Goal: Task Accomplishment & Management: Manage account settings

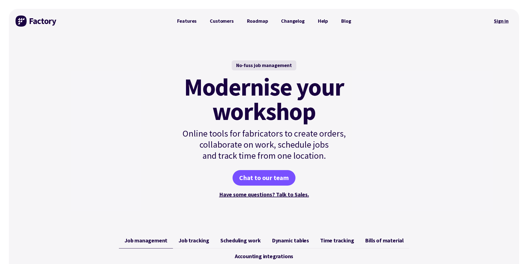
click at [492, 17] on link "Sign in" at bounding box center [501, 21] width 22 height 13
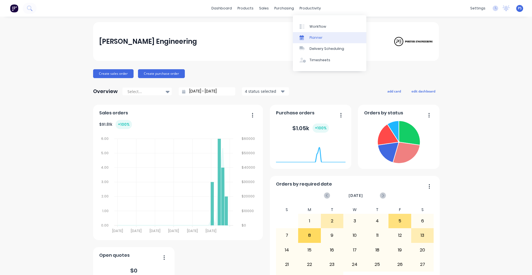
click at [304, 32] on link "Planner" at bounding box center [329, 37] width 73 height 11
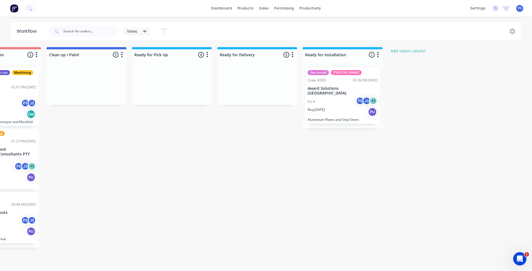
scroll to position [0, 369]
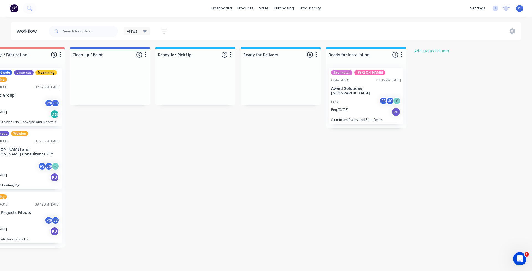
click at [400, 56] on button "button" at bounding box center [401, 55] width 7 height 7
click at [421, 80] on div "Submitted 3 Status colour #13CE66 hex #13CE66 Save Cancel Summaries Total order…" at bounding box center [89, 147] width 924 height 201
click at [360, 97] on div "PO # PS JS + 1" at bounding box center [366, 102] width 70 height 11
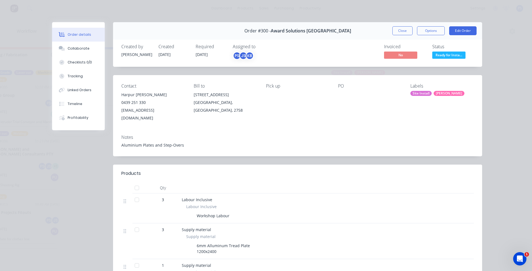
click at [436, 60] on button "Ready for Insta..." at bounding box center [448, 56] width 33 height 8
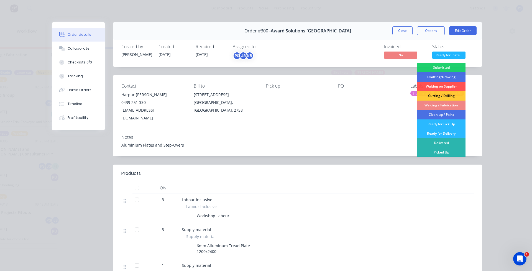
click at [383, 130] on div "Notes Aluminium Plates and Step-Overs" at bounding box center [297, 143] width 369 height 26
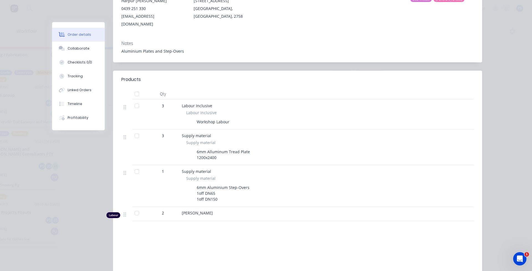
scroll to position [152, 0]
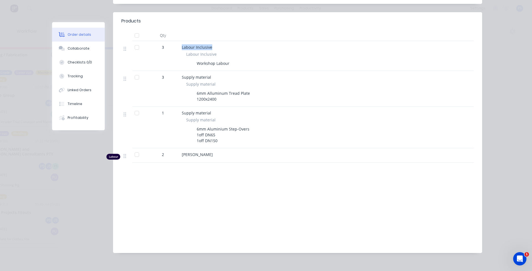
drag, startPoint x: 174, startPoint y: 36, endPoint x: 225, endPoint y: 37, distance: 51.0
click at [225, 41] on div "3 Labour Inclusive Labour Inclusive Workshop Labour" at bounding box center [297, 56] width 352 height 30
click at [225, 44] on div "Labour Inclusive" at bounding box center [290, 47] width 217 height 6
drag, startPoint x: 181, startPoint y: 71, endPoint x: 230, endPoint y: 76, distance: 48.7
click at [230, 76] on div "Supply material Supply material 6mm Alluminum Tread Plate 1200x2400" at bounding box center [291, 89] width 222 height 36
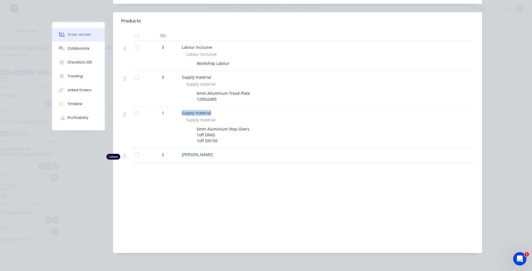
drag, startPoint x: 179, startPoint y: 106, endPoint x: 224, endPoint y: 107, distance: 44.9
click at [224, 107] on div "Supply material Supply material 6mm Aluminium Step-Overs 1off DN65 1off DN150" at bounding box center [291, 128] width 222 height 42
click at [224, 110] on div "Supply material" at bounding box center [290, 113] width 217 height 6
click at [188, 148] on div "[PERSON_NAME]" at bounding box center [291, 155] width 222 height 14
drag, startPoint x: 147, startPoint y: 149, endPoint x: 154, endPoint y: 147, distance: 7.2
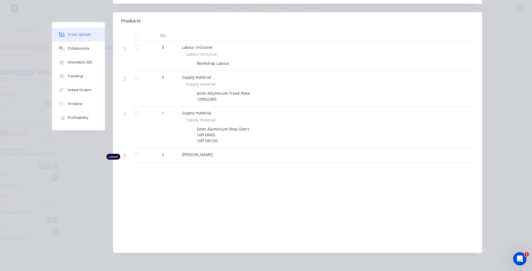
click at [149, 152] on div "2" at bounding box center [163, 155] width 29 height 6
drag, startPoint x: 156, startPoint y: 146, endPoint x: 162, endPoint y: 146, distance: 5.8
click at [162, 152] on div "2" at bounding box center [163, 155] width 29 height 6
drag, startPoint x: 123, startPoint y: 148, endPoint x: 127, endPoint y: 141, distance: 8.2
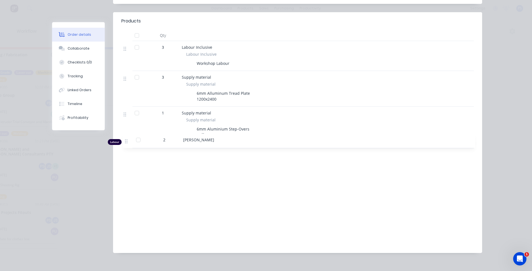
click at [127, 141] on div "3 Labour Inclusive Labour Inclusive Workshop Labour 3 Supply material Supply ma…" at bounding box center [297, 102] width 352 height 122
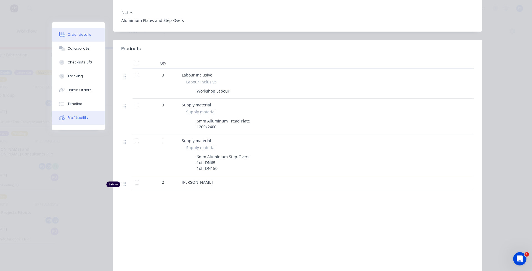
click at [88, 113] on button "Profitability" at bounding box center [78, 118] width 53 height 14
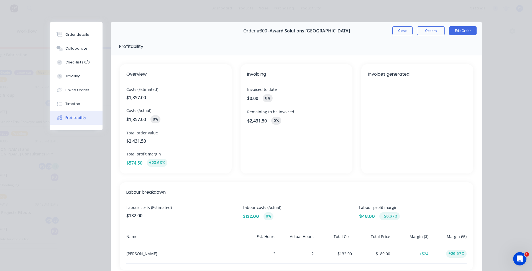
scroll to position [28, 0]
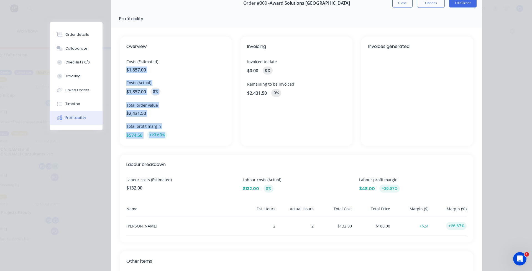
drag, startPoint x: 123, startPoint y: 69, endPoint x: 163, endPoint y: 137, distance: 78.1
click at [163, 137] on div "Overview Costs (Estimated) $1,857.00 Costs (Actual) $1,857.00 0% Total order va…" at bounding box center [176, 91] width 112 height 109
click at [163, 137] on div "+23.63%" at bounding box center [157, 135] width 21 height 8
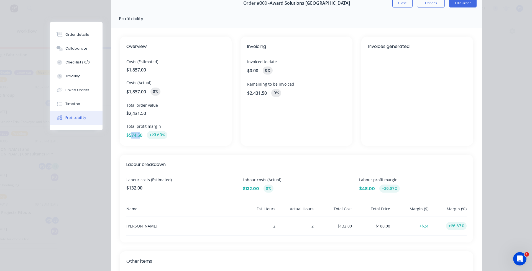
drag, startPoint x: 135, startPoint y: 135, endPoint x: 129, endPoint y: 136, distance: 5.8
click at [129, 136] on span "$574.50" at bounding box center [134, 135] width 16 height 7
click at [128, 136] on span "$574.50" at bounding box center [134, 135] width 16 height 7
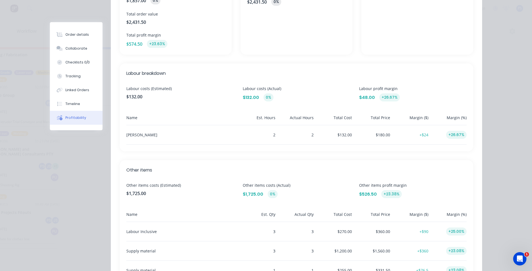
scroll to position [170, 0]
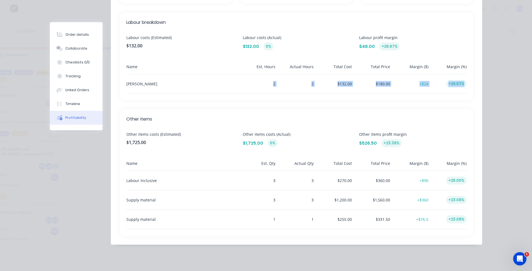
drag, startPoint x: 264, startPoint y: 83, endPoint x: 465, endPoint y: 83, distance: 200.6
click at [465, 83] on div "Labour breakdown Labour costs (Estimated) $132.00 Labour costs (Actual) $132.00…" at bounding box center [297, 56] width 354 height 88
drag, startPoint x: 338, startPoint y: 86, endPoint x: 353, endPoint y: 85, distance: 15.2
click at [353, 85] on div "Peter Smith 2 2 $132.00 $180.00 +$24 +26.67%" at bounding box center [296, 83] width 340 height 19
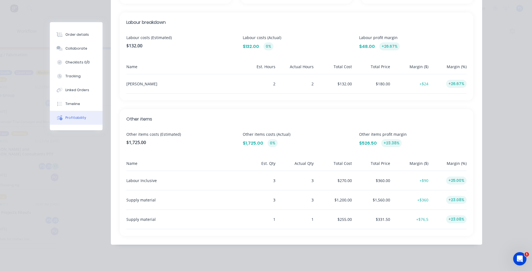
click at [386, 83] on div "$180.00" at bounding box center [372, 83] width 36 height 19
drag, startPoint x: 388, startPoint y: 84, endPoint x: 376, endPoint y: 84, distance: 11.9
click at [376, 84] on div "Peter Smith 2 2 $132.00 $180.00 +$24 +26.67%" at bounding box center [296, 83] width 340 height 19
click at [426, 85] on div "Peter Smith 2 2 $132.00 $180.00 +$24 +26.67%" at bounding box center [296, 83] width 340 height 19
drag, startPoint x: 375, startPoint y: 203, endPoint x: 386, endPoint y: 203, distance: 11.1
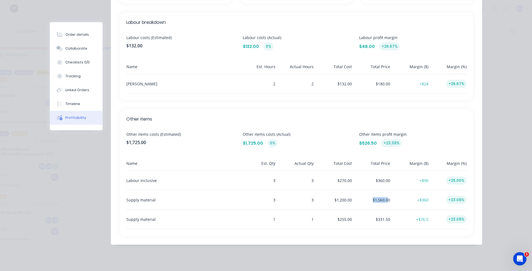
click at [386, 203] on div "$1,560.00" at bounding box center [372, 199] width 36 height 19
drag, startPoint x: 414, startPoint y: 200, endPoint x: 423, endPoint y: 199, distance: 8.9
click at [415, 200] on div "+$360" at bounding box center [410, 199] width 36 height 19
drag, startPoint x: 453, startPoint y: 199, endPoint x: 463, endPoint y: 199, distance: 10.0
click at [463, 199] on div "Supply material 3 3 $1,200.00 $1,560.00 +$360 +23.08%" at bounding box center [296, 199] width 340 height 19
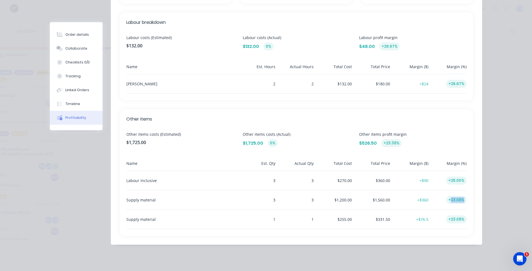
drag, startPoint x: 463, startPoint y: 199, endPoint x: 449, endPoint y: 203, distance: 14.7
click at [449, 203] on div "+23.08%" at bounding box center [456, 200] width 21 height 8
click at [120, 157] on div "Other items Other items costs (Estimated) $1,725.00 Other items costs (Actual) …" at bounding box center [297, 172] width 354 height 127
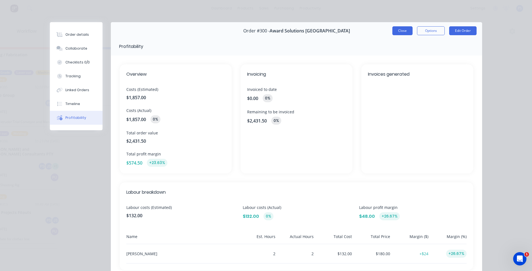
click at [403, 32] on button "Close" at bounding box center [402, 30] width 20 height 9
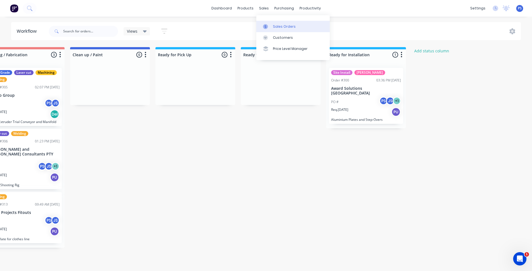
click at [275, 24] on div "Sales Orders" at bounding box center [284, 26] width 23 height 5
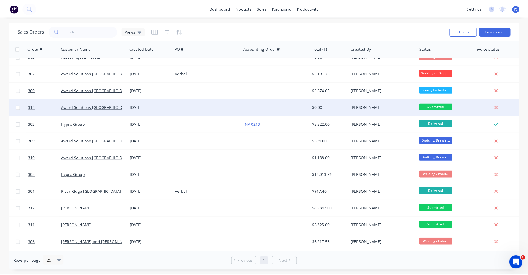
scroll to position [28, 0]
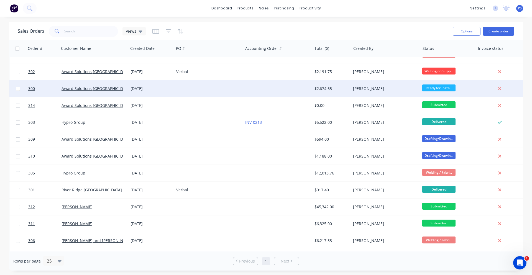
click at [226, 92] on div at bounding box center [208, 88] width 69 height 17
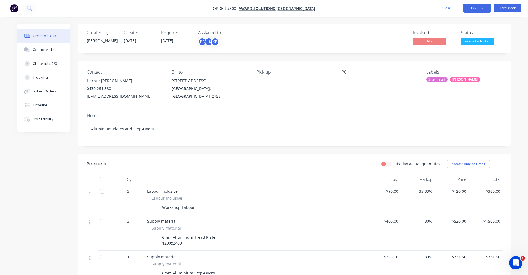
click at [467, 10] on button "Options" at bounding box center [477, 8] width 28 height 9
click at [506, 7] on button "Edit Order" at bounding box center [507, 8] width 28 height 8
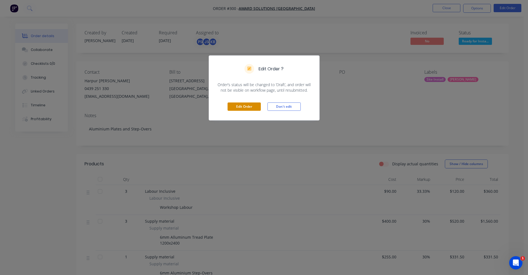
click at [244, 108] on button "Edit Order" at bounding box center [243, 107] width 33 height 8
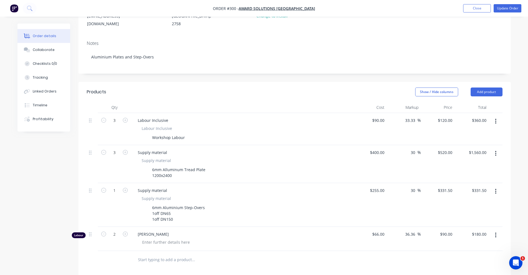
scroll to position [28, 0]
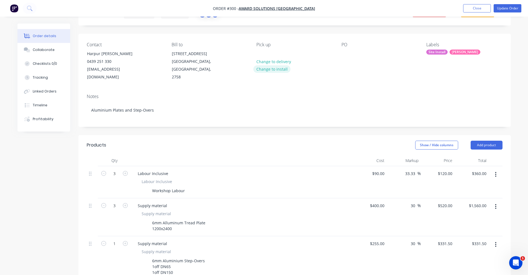
click at [277, 66] on button "Change to install" at bounding box center [271, 68] width 37 height 7
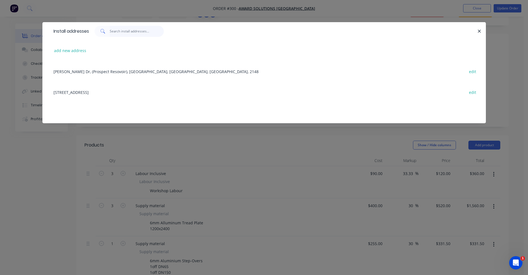
click at [133, 36] on input "text" at bounding box center [137, 31] width 54 height 11
type input "[STREET_ADDRESS]"
click at [55, 48] on button "add new address" at bounding box center [70, 50] width 38 height 7
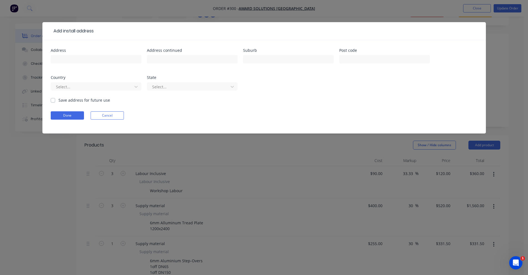
click at [104, 64] on div at bounding box center [96, 62] width 91 height 16
click at [104, 61] on input "text" at bounding box center [96, 59] width 91 height 8
type input "[STREET_ADDRESS]"
type input "Ingleside"
type input "1"
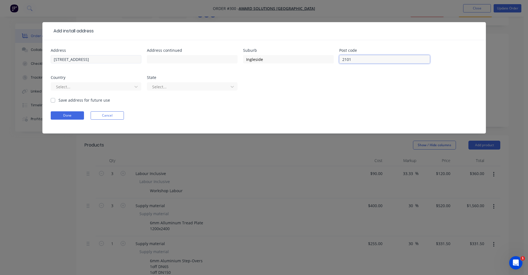
type input "2101"
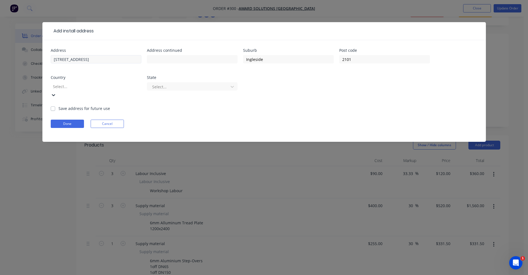
type input "a"
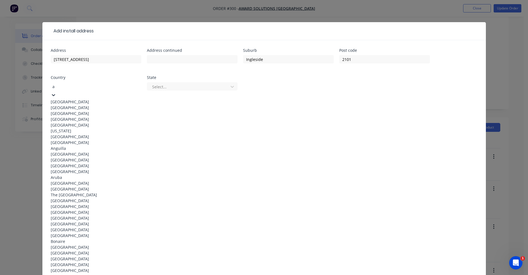
scroll to position [55, 0]
click at [110, 100] on div "[GEOGRAPHIC_DATA]" at bounding box center [96, 102] width 91 height 6
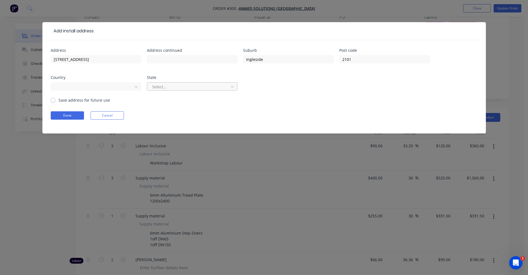
click at [193, 84] on div at bounding box center [189, 86] width 74 height 7
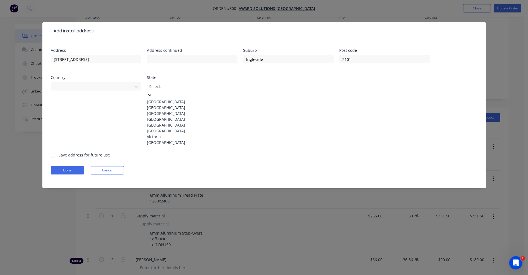
click at [193, 111] on div "[GEOGRAPHIC_DATA]" at bounding box center [192, 108] width 91 height 6
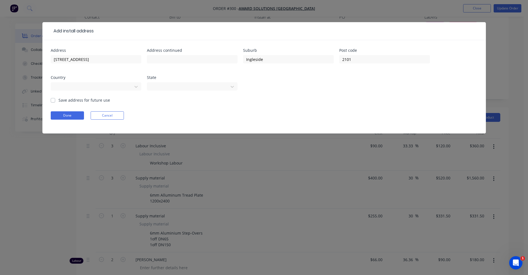
click at [83, 99] on label "Save address for future use" at bounding box center [84, 100] width 52 height 6
click at [55, 99] on input "Save address for future use" at bounding box center [53, 99] width 4 height 5
checkbox input "true"
click at [64, 111] on form "Address [STREET_ADDRESS] Address continued Suburb Ingleside Post code [GEOGRAPH…" at bounding box center [264, 90] width 427 height 85
click at [63, 115] on button "Done" at bounding box center [67, 115] width 33 height 8
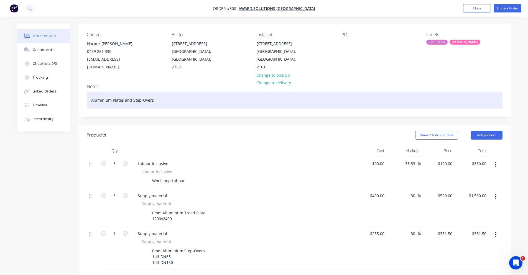
scroll to position [28, 0]
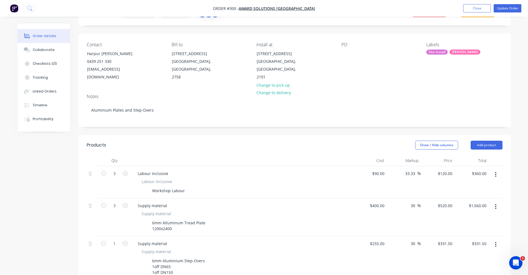
click at [361, 49] on div "PO" at bounding box center [379, 61] width 76 height 39
click at [359, 52] on div "PO" at bounding box center [379, 61] width 76 height 39
click at [351, 56] on div "PO" at bounding box center [379, 61] width 76 height 39
click at [343, 52] on div at bounding box center [345, 54] width 9 height 8
click at [372, 60] on div "PO" at bounding box center [379, 61] width 76 height 39
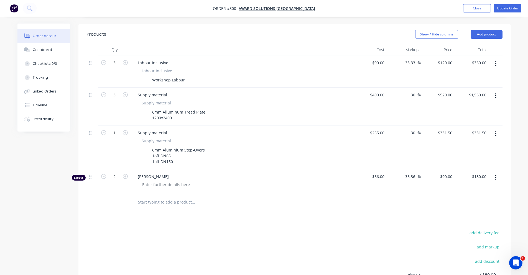
scroll to position [166, 0]
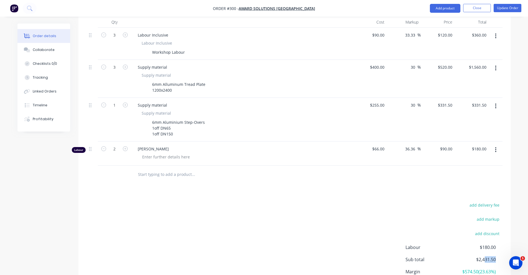
drag, startPoint x: 486, startPoint y: 251, endPoint x: 495, endPoint y: 252, distance: 9.5
click at [495, 256] on span "$2,431.50" at bounding box center [474, 259] width 41 height 7
click at [496, 256] on div "Sub total $2,431.50" at bounding box center [453, 259] width 97 height 7
drag, startPoint x: 491, startPoint y: 253, endPoint x: 476, endPoint y: 255, distance: 15.6
click at [476, 256] on span "$2,431.50" at bounding box center [474, 259] width 41 height 7
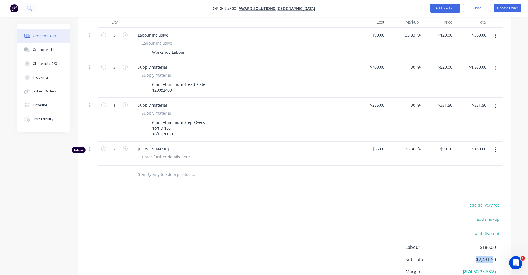
click at [476, 256] on span "$2,431.50" at bounding box center [474, 259] width 41 height 7
click at [498, 145] on button "button" at bounding box center [495, 150] width 13 height 10
click at [478, 194] on div "Delete" at bounding box center [476, 198] width 43 height 8
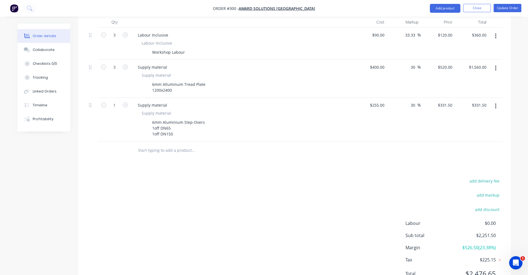
click at [140, 145] on input "text" at bounding box center [193, 150] width 111 height 11
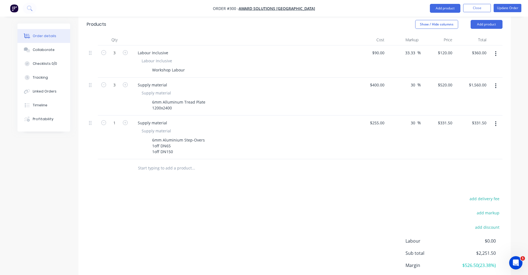
scroll to position [139, 0]
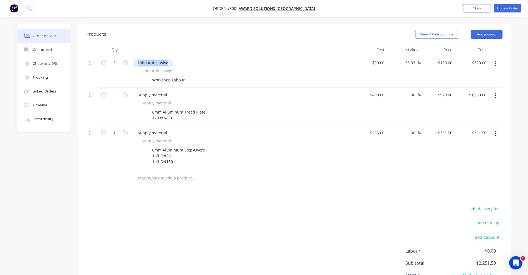
drag, startPoint x: 136, startPoint y: 53, endPoint x: 170, endPoint y: 53, distance: 33.5
click at [170, 59] on div "Labour Inclusive" at bounding box center [152, 63] width 39 height 8
click at [174, 45] on div at bounding box center [242, 49] width 222 height 11
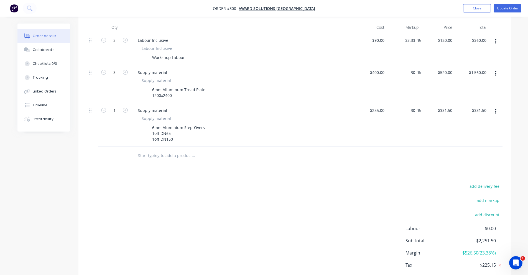
scroll to position [184, 0]
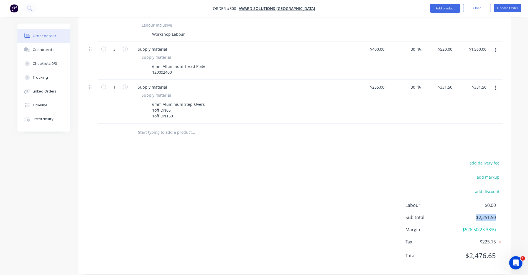
drag, startPoint x: 475, startPoint y: 212, endPoint x: 496, endPoint y: 211, distance: 20.8
click at [496, 214] on div "Sub total $2,251.50" at bounding box center [453, 217] width 97 height 7
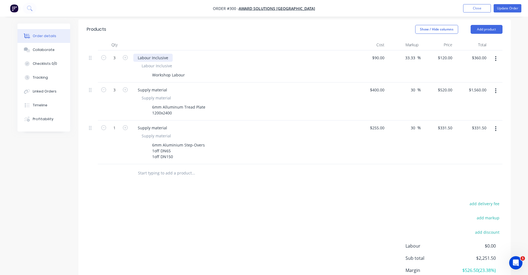
scroll to position [129, 0]
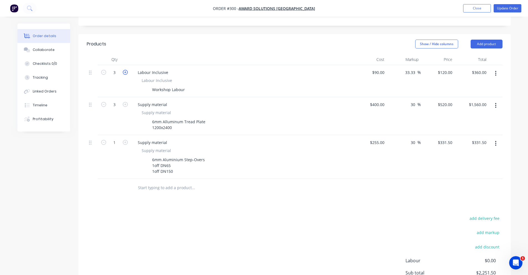
click at [126, 70] on icon "button" at bounding box center [125, 72] width 5 height 5
type input "4"
type input "$480.00"
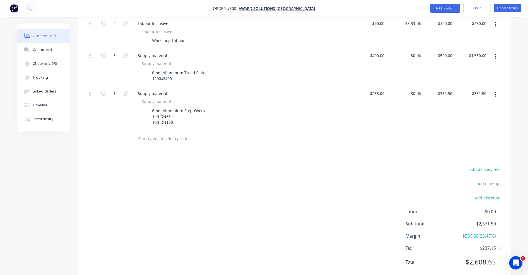
scroll to position [184, 0]
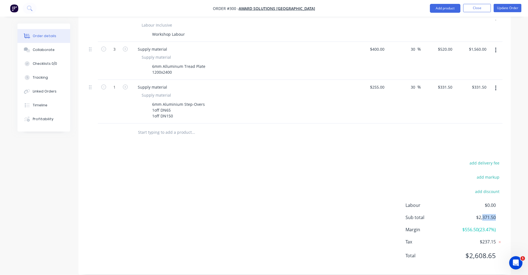
drag, startPoint x: 483, startPoint y: 209, endPoint x: 502, endPoint y: 209, distance: 19.1
click at [502, 214] on div "Sub total $2,371.50" at bounding box center [453, 217] width 97 height 7
click at [497, 214] on div "Sub total $2,371.50" at bounding box center [453, 217] width 97 height 7
drag, startPoint x: 495, startPoint y: 211, endPoint x: 473, endPoint y: 211, distance: 22.2
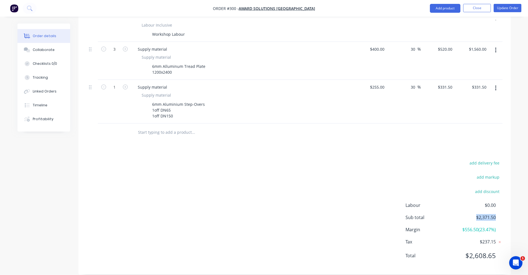
click at [473, 214] on span "$2,371.50" at bounding box center [474, 217] width 41 height 7
click at [178, 127] on input "text" at bounding box center [193, 132] width 111 height 11
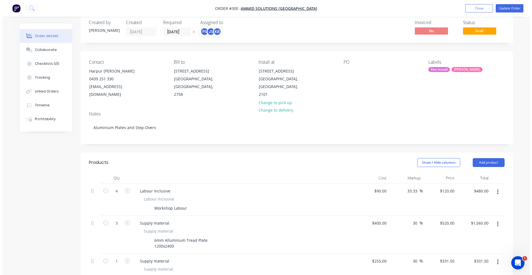
scroll to position [0, 0]
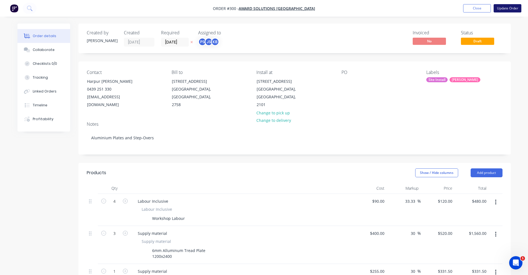
click at [503, 7] on button "Update Order" at bounding box center [507, 8] width 28 height 8
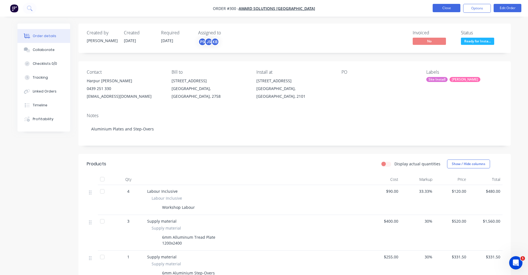
click at [454, 9] on button "Close" at bounding box center [447, 8] width 28 height 8
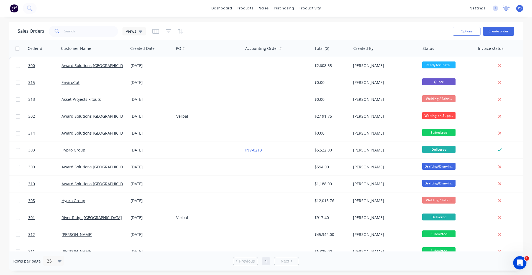
click at [507, 9] on icon at bounding box center [506, 8] width 5 height 4
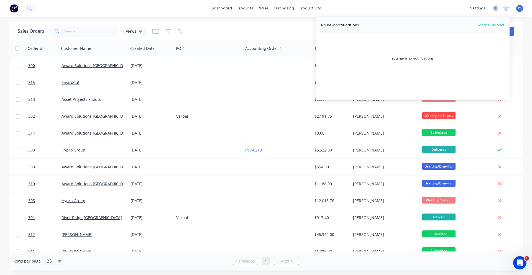
click at [498, 7] on icon at bounding box center [496, 9] width 6 height 6
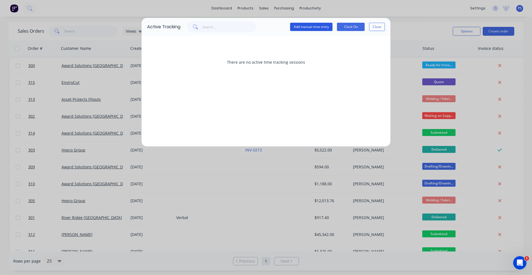
click at [304, 28] on button "Add manual time entry" at bounding box center [311, 27] width 42 height 8
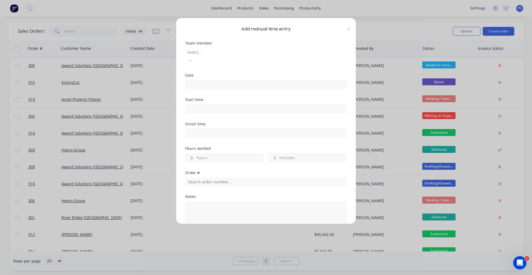
click at [240, 47] on div "Select..." at bounding box center [266, 56] width 162 height 18
click at [239, 54] on div at bounding box center [227, 52] width 80 height 7
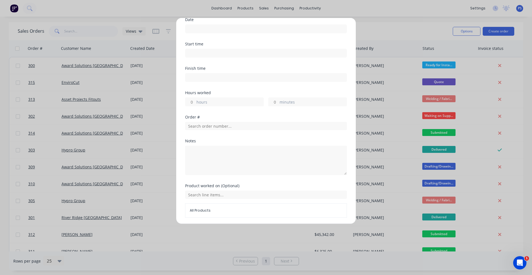
scroll to position [67, 0]
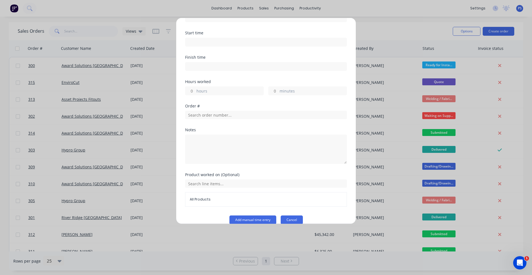
click at [283, 216] on button "Cancel" at bounding box center [292, 220] width 22 height 9
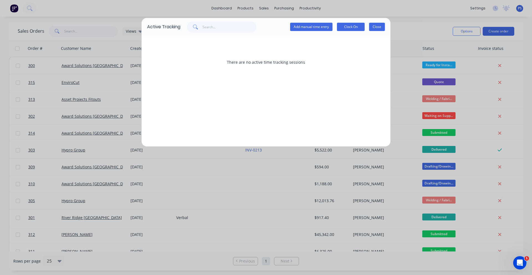
click at [377, 28] on button "Close" at bounding box center [377, 27] width 16 height 8
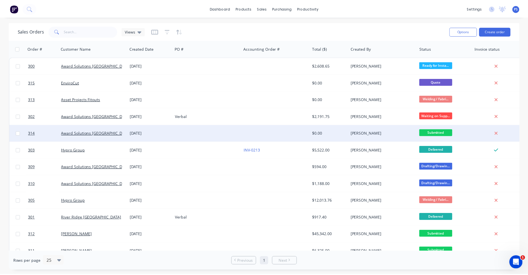
scroll to position [28, 0]
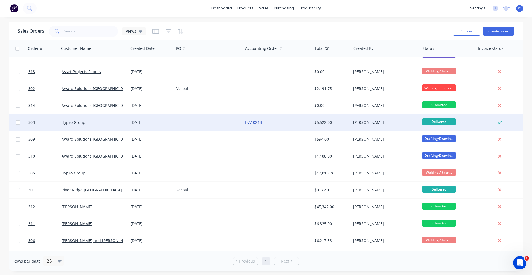
click at [257, 123] on link "INV-0213" at bounding box center [253, 122] width 17 height 5
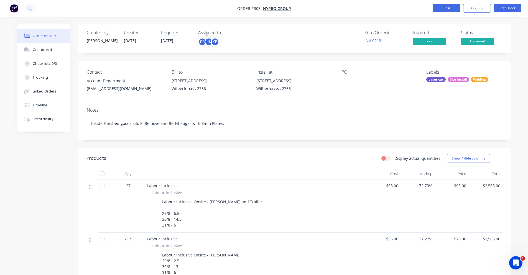
click at [456, 8] on button "Close" at bounding box center [447, 8] width 28 height 8
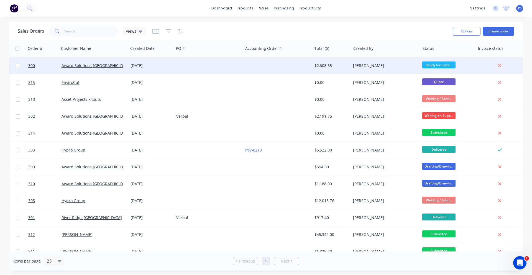
click at [138, 68] on div "[DATE]" at bounding box center [151, 66] width 41 height 6
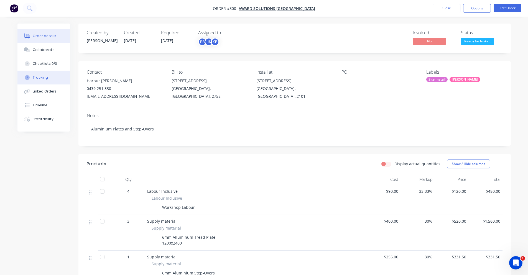
click at [59, 80] on button "Tracking" at bounding box center [43, 78] width 53 height 14
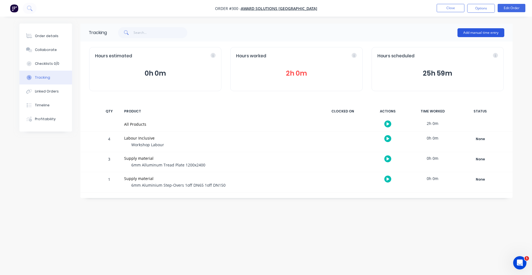
click at [466, 33] on button "Add manual time entry" at bounding box center [480, 32] width 47 height 9
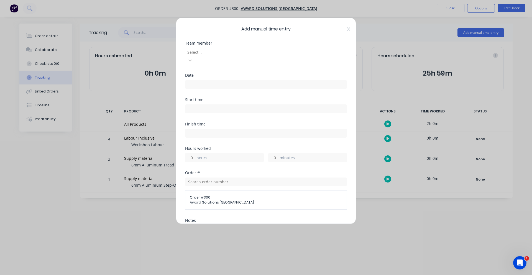
click at [233, 54] on div at bounding box center [227, 52] width 80 height 7
click at [227, 275] on div "[PERSON_NAME]" at bounding box center [266, 278] width 532 height 6
click at [222, 83] on div "Date" at bounding box center [266, 85] width 162 height 24
click at [223, 80] on input at bounding box center [265, 84] width 161 height 8
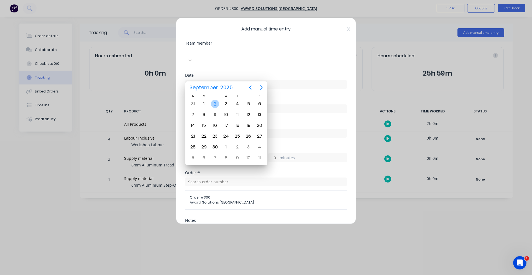
click at [216, 106] on div "2" at bounding box center [215, 104] width 8 height 8
type input "[DATE]"
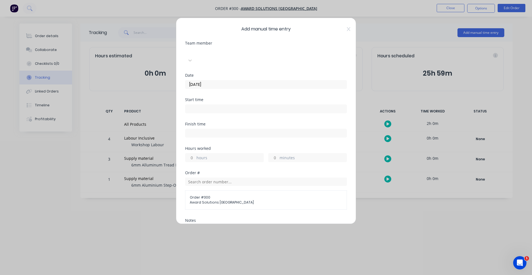
click at [212, 98] on div "Start time" at bounding box center [266, 100] width 162 height 4
click at [210, 104] on label at bounding box center [266, 108] width 162 height 9
click at [210, 105] on input at bounding box center [265, 109] width 161 height 8
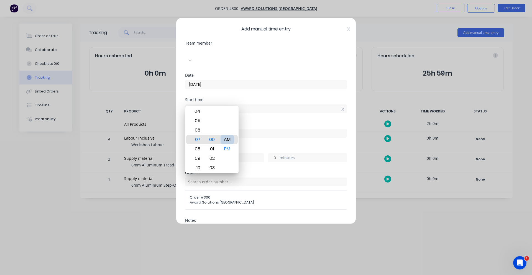
type input "07:00 AM"
click at [256, 129] on input at bounding box center [265, 133] width 161 height 8
type input "04:21 PM"
type input "9"
type input "21"
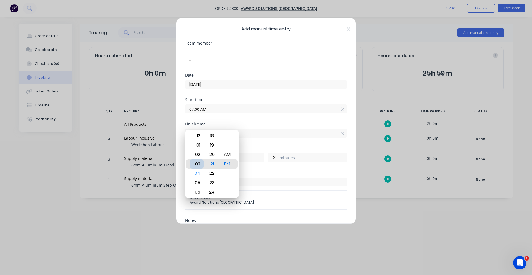
type input "03:21 PM"
type input "8"
type input "03:15 PM"
type input "15"
type input "03:15 AM"
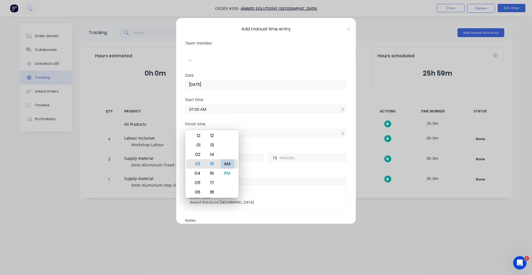
type input "20"
type input "03:15 PM"
type input "8"
click at [255, 171] on div "Order #" at bounding box center [266, 173] width 162 height 4
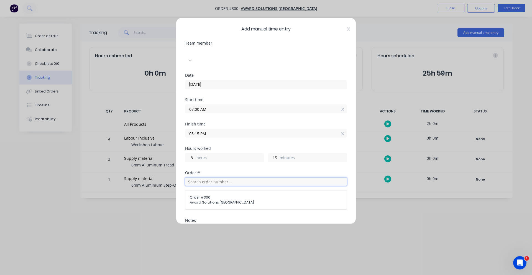
click at [227, 178] on input "text" at bounding box center [266, 182] width 162 height 8
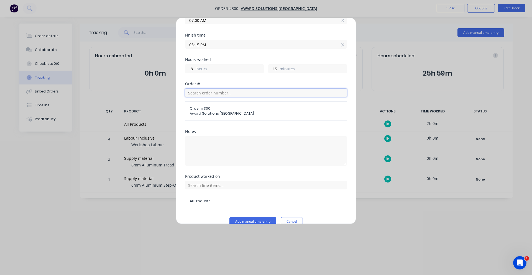
scroll to position [91, 0]
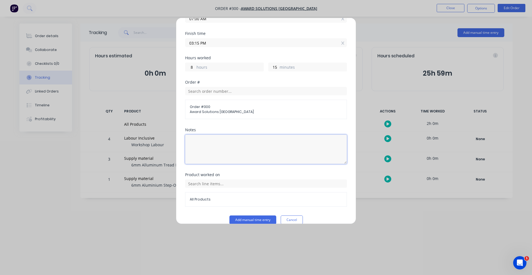
click at [221, 148] on textarea at bounding box center [266, 149] width 162 height 29
click at [223, 135] on textarea "Installation off alluminum and Step-overs" at bounding box center [266, 149] width 162 height 29
click at [275, 139] on textarea "Installation off aluminium and Step-overs" at bounding box center [266, 149] width 162 height 29
type textarea "Installation off aluminium and Step-overs"
click at [226, 180] on input "text" at bounding box center [266, 184] width 162 height 8
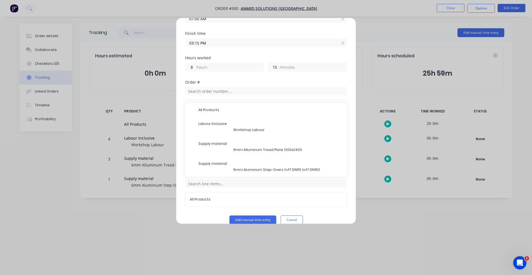
click at [210, 204] on div "Product worked on All Products All Products Labour Inclusive Workshop Labour Su…" at bounding box center [266, 194] width 162 height 43
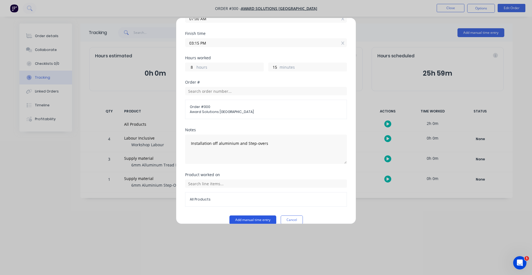
click at [244, 216] on button "Add manual time entry" at bounding box center [252, 220] width 47 height 9
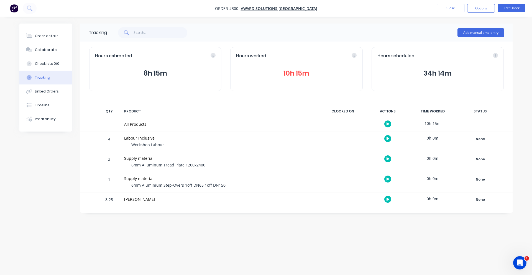
drag, startPoint x: 291, startPoint y: 77, endPoint x: 325, endPoint y: 75, distance: 34.1
click at [325, 75] on button "10h 15m" at bounding box center [296, 73] width 121 height 11
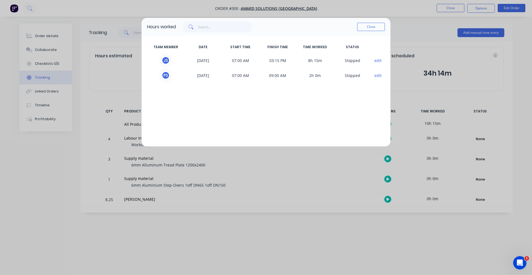
click at [231, 221] on div "Hours worked Close TEAM MEMBER DATE START TIME FINISH TIME TIME WORKED STATUS J…" at bounding box center [266, 137] width 532 height 275
click at [373, 23] on button "Close" at bounding box center [371, 27] width 28 height 8
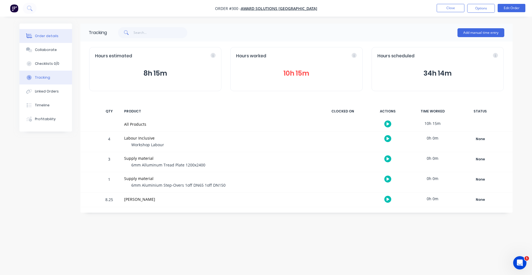
click at [49, 36] on div "Order details" at bounding box center [47, 36] width 24 height 5
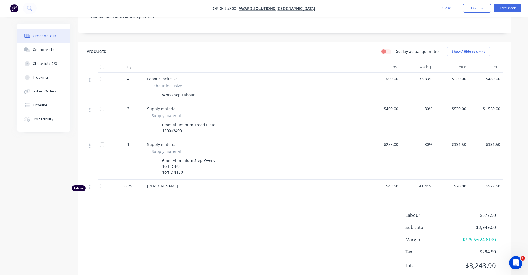
scroll to position [130, 0]
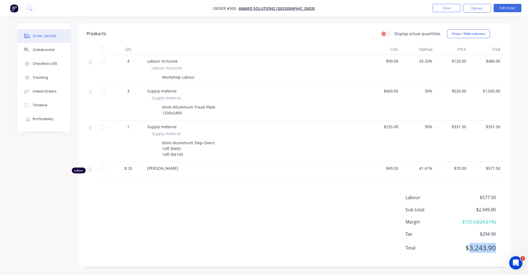
drag, startPoint x: 481, startPoint y: 250, endPoint x: 497, endPoint y: 250, distance: 16.1
click at [497, 250] on div "Total $3,243.90" at bounding box center [453, 248] width 97 height 10
drag, startPoint x: 124, startPoint y: 169, endPoint x: 517, endPoint y: 168, distance: 392.9
click at [517, 168] on div "Order details Collaborate Checklists 0/0 Tracking Linked Orders Timeline Profit…" at bounding box center [264, 72] width 528 height 405
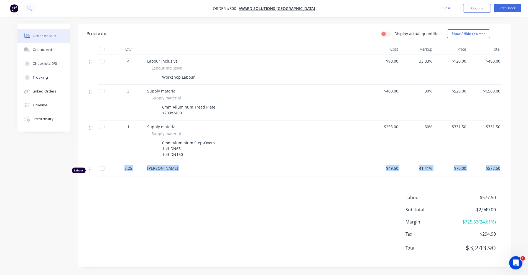
click at [511, 172] on div "Order details Collaborate Checklists 0/0 Tracking Linked Orders Timeline Profit…" at bounding box center [264, 84] width 504 height 382
drag, startPoint x: 387, startPoint y: 168, endPoint x: 516, endPoint y: 166, distance: 128.6
click at [516, 166] on div "Order details Collaborate Checklists 0/0 Tracking Linked Orders Timeline Profit…" at bounding box center [264, 84] width 504 height 382
drag, startPoint x: 418, startPoint y: 167, endPoint x: 433, endPoint y: 168, distance: 15.2
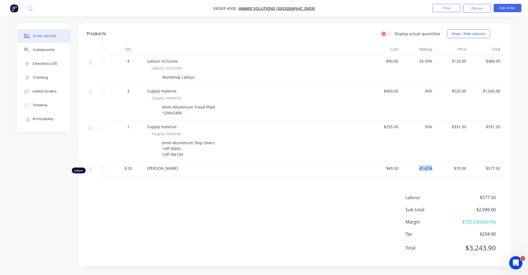
click at [433, 168] on div "41.41%" at bounding box center [417, 169] width 34 height 14
click at [511, 182] on div "Order details Collaborate Checklists 0/0 Tracking Linked Orders Timeline Profit…" at bounding box center [264, 84] width 504 height 382
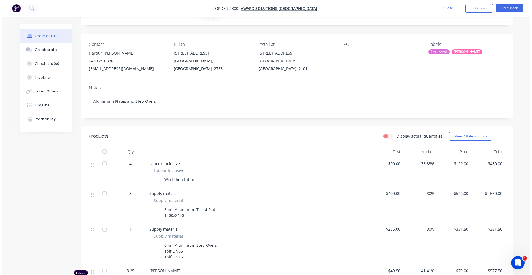
scroll to position [0, 0]
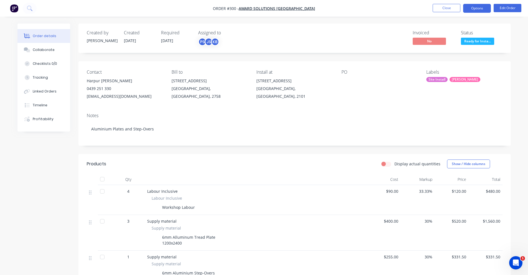
click at [475, 11] on button "Options" at bounding box center [477, 8] width 28 height 9
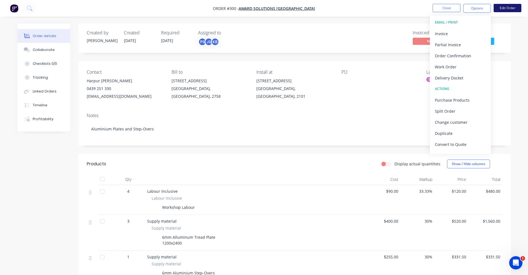
click at [509, 7] on button "Edit Order" at bounding box center [507, 8] width 28 height 8
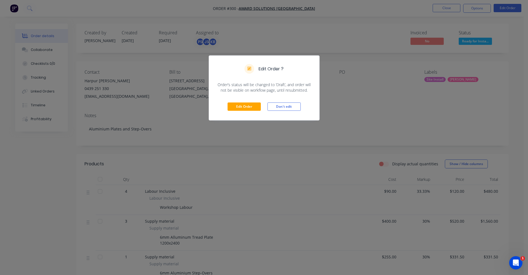
click at [265, 105] on div "Edit Order Don't edit" at bounding box center [264, 106] width 110 height 27
click at [256, 105] on button "Edit Order" at bounding box center [243, 107] width 33 height 8
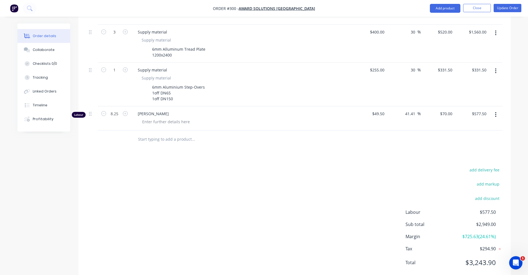
scroll to position [208, 0]
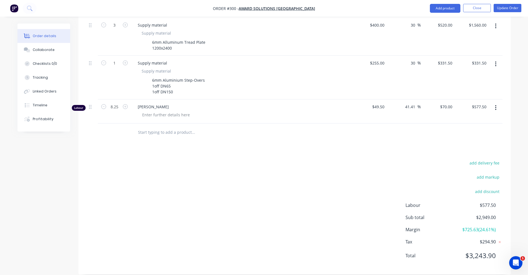
click at [156, 127] on input "text" at bounding box center [193, 132] width 111 height 11
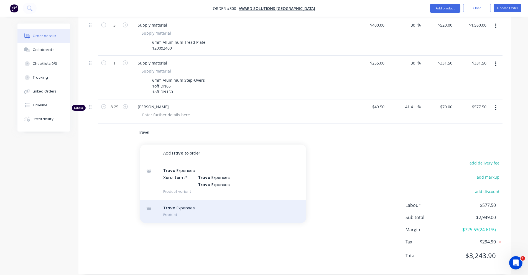
type input "Travel"
click at [178, 203] on div "Travel Expenses Product" at bounding box center [223, 211] width 166 height 23
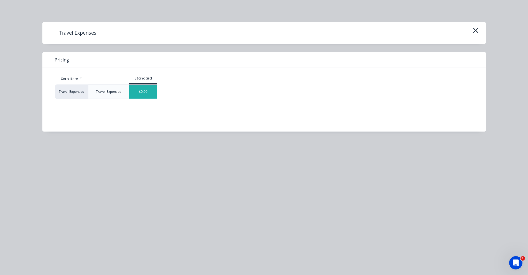
click at [152, 90] on div "$0.00" at bounding box center [143, 92] width 28 height 14
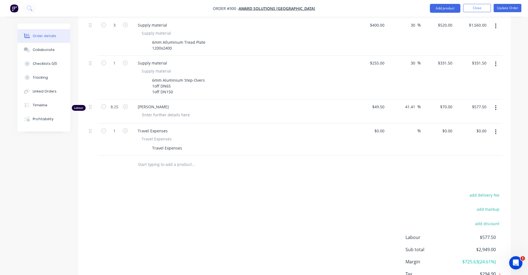
click at [387, 124] on div "%" at bounding box center [404, 140] width 34 height 32
click at [381, 127] on input at bounding box center [380, 131] width 13 height 8
type input "$0.00"
click at [389, 171] on div "Products Show / Hide columns Add product Qty Cost Markup Price Total 4 Labour I…" at bounding box center [294, 131] width 432 height 352
click at [501, 10] on button "Update Order" at bounding box center [507, 8] width 28 height 8
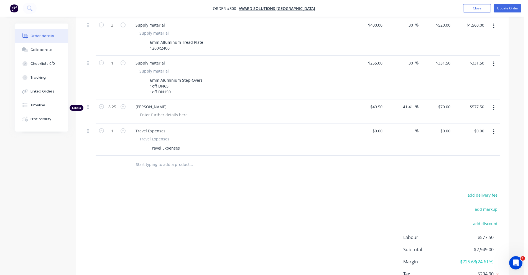
scroll to position [0, 0]
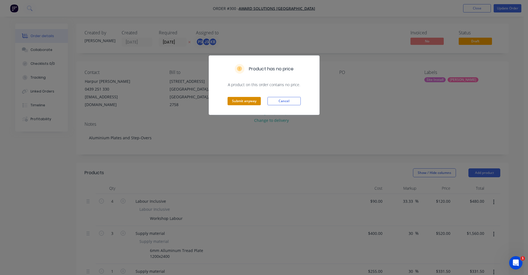
click at [251, 97] on button "Submit anyway" at bounding box center [243, 101] width 33 height 8
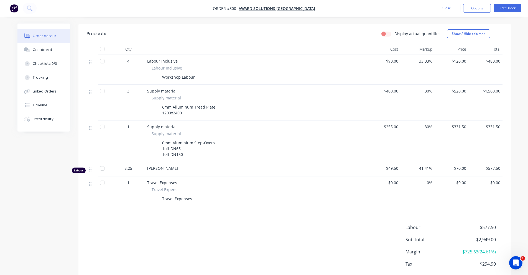
scroll to position [132, 0]
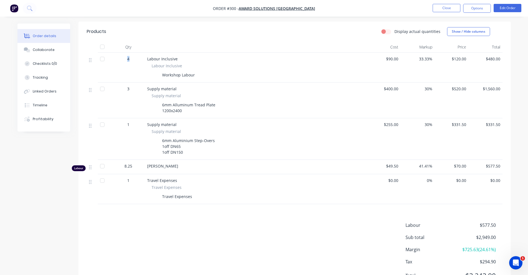
drag, startPoint x: 147, startPoint y: 61, endPoint x: 509, endPoint y: 42, distance: 363.2
click at [509, 42] on div "Qty Cost Markup Price Total 4 Labour Inclusive Labour Inclusive Workshop Labour…" at bounding box center [294, 123] width 432 height 163
click at [511, 65] on div "Order details Collaborate Checklists 0/0 Tracking Linked Orders Timeline Profit…" at bounding box center [264, 97] width 504 height 412
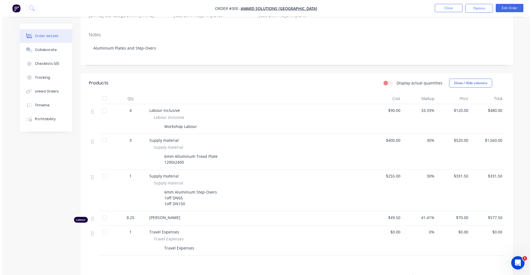
scroll to position [0, 0]
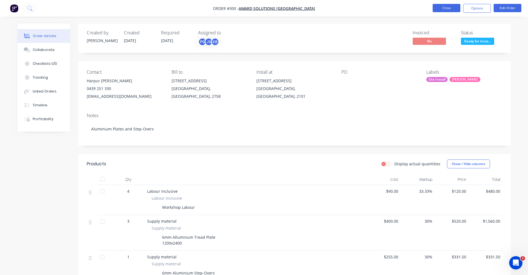
drag, startPoint x: 438, startPoint y: 12, endPoint x: 447, endPoint y: 8, distance: 9.9
click at [438, 12] on li "Close" at bounding box center [447, 8] width 28 height 9
click at [447, 8] on button "Close" at bounding box center [447, 8] width 28 height 8
